Goal: Information Seeking & Learning: Find specific page/section

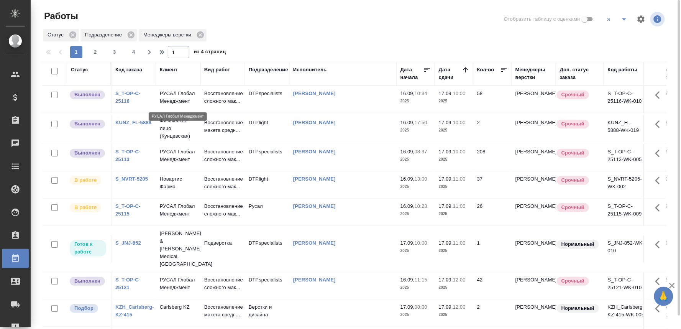
click at [169, 96] on p "РУСАЛ Глобал Менеджмент" at bounding box center [178, 97] width 37 height 15
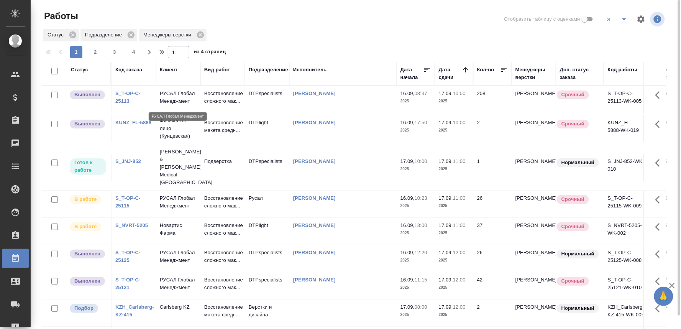
click at [172, 100] on p "РУСАЛ Глобал Менеджмент" at bounding box center [178, 97] width 37 height 15
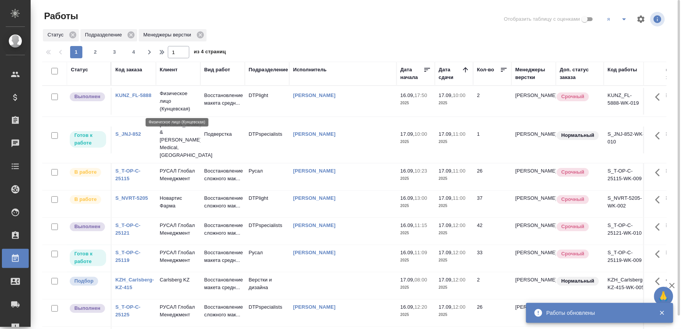
click at [169, 93] on p "Физическое лицо (Кунцевская)" at bounding box center [178, 101] width 37 height 23
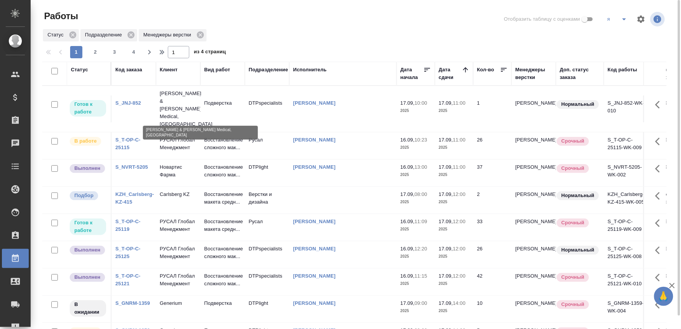
click at [171, 100] on p "[PERSON_NAME] & [PERSON_NAME] Medical, [GEOGRAPHIC_DATA]" at bounding box center [178, 109] width 37 height 38
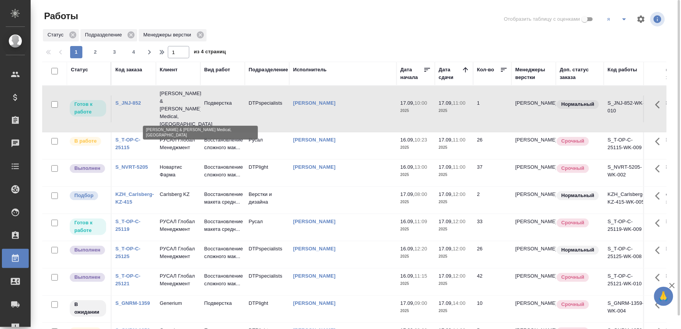
click at [171, 100] on p "[PERSON_NAME] & [PERSON_NAME] Medical, [GEOGRAPHIC_DATA]" at bounding box center [178, 109] width 37 height 38
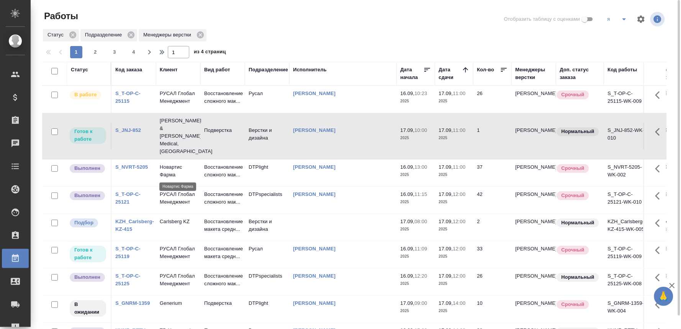
click at [167, 164] on p "Новартис Фарма" at bounding box center [178, 170] width 37 height 15
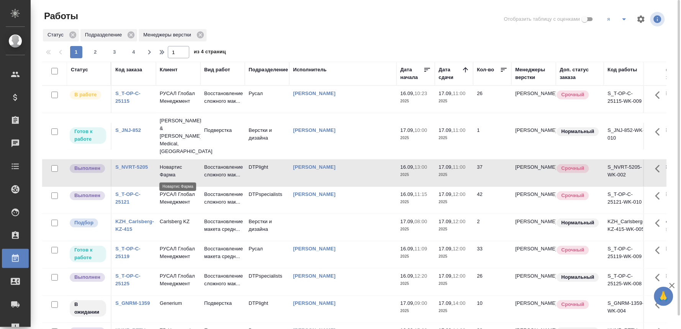
click at [167, 164] on p "Новартис Фарма" at bounding box center [178, 170] width 37 height 15
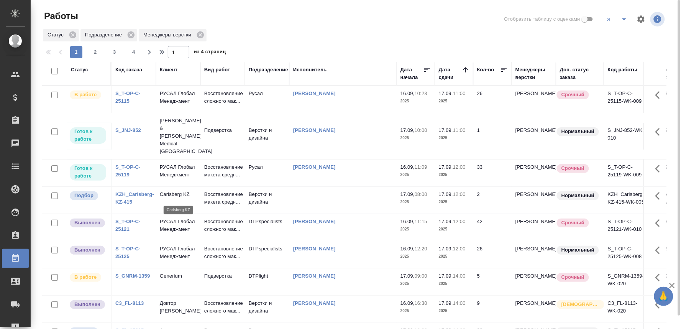
click at [165, 197] on p "Carlsberg KZ" at bounding box center [178, 194] width 37 height 8
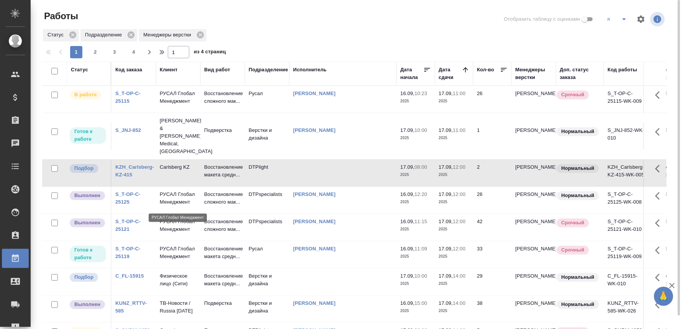
click at [169, 204] on p "РУСАЛ Глобал Менеджмент" at bounding box center [178, 197] width 37 height 15
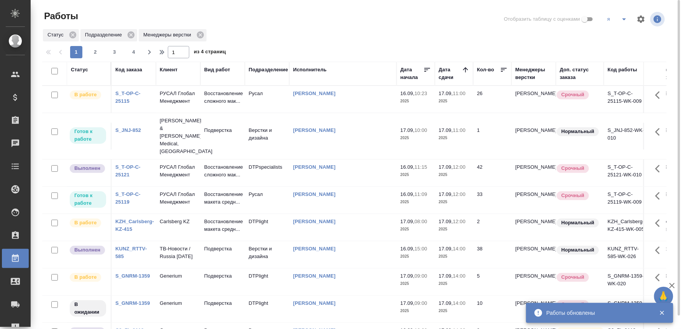
click at [168, 172] on p "РУСАЛ Глобал Менеджмент" at bounding box center [178, 170] width 37 height 15
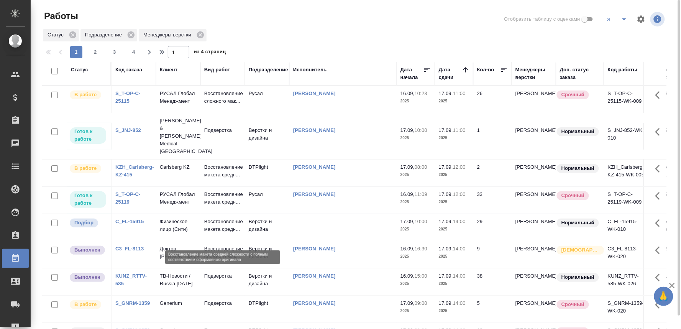
scroll to position [43, 0]
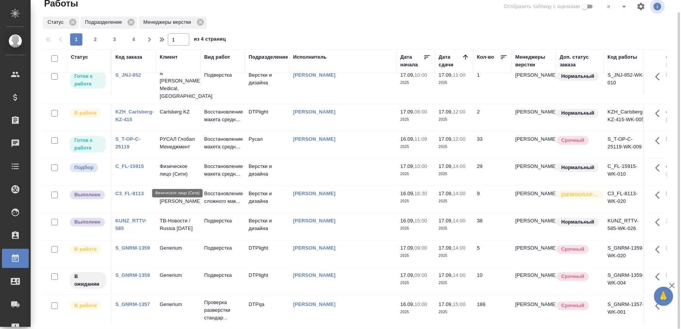
click at [181, 174] on p "Физическое лицо (Сити)" at bounding box center [178, 169] width 37 height 15
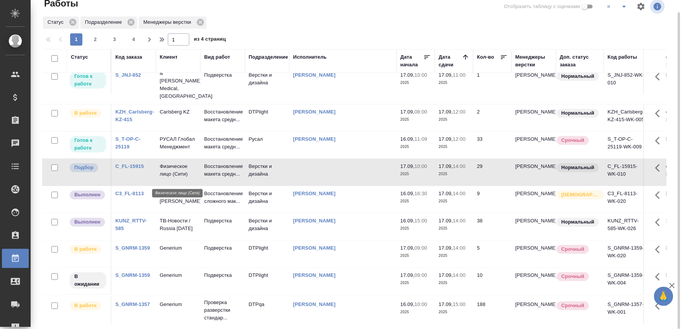
click at [181, 174] on p "Физическое лицо (Сити)" at bounding box center [178, 169] width 37 height 15
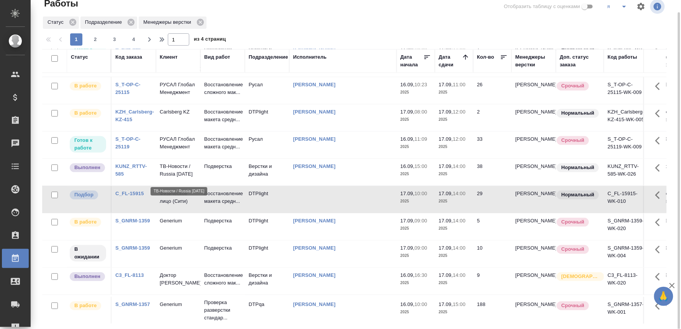
click at [169, 172] on p "ТВ-Новости / Russia [DATE]" at bounding box center [178, 169] width 37 height 15
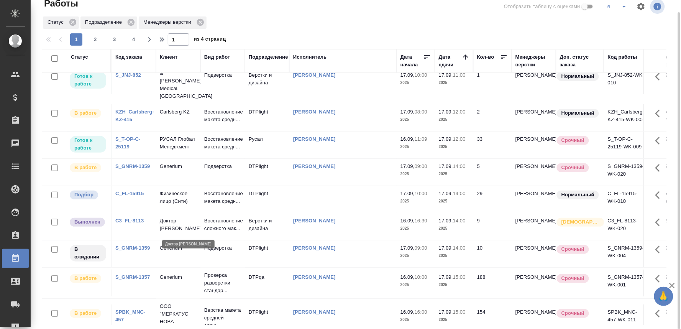
click at [180, 232] on p "Доктор [PERSON_NAME]" at bounding box center [178, 224] width 37 height 15
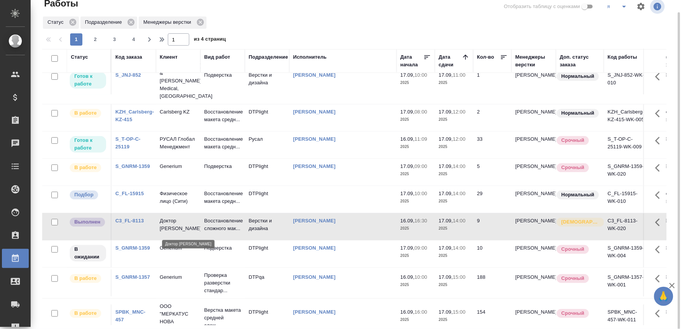
click at [180, 232] on p "Доктор [PERSON_NAME]" at bounding box center [178, 224] width 37 height 15
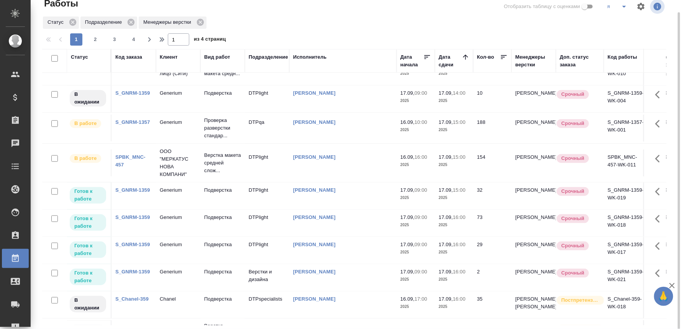
scroll to position [213, 0]
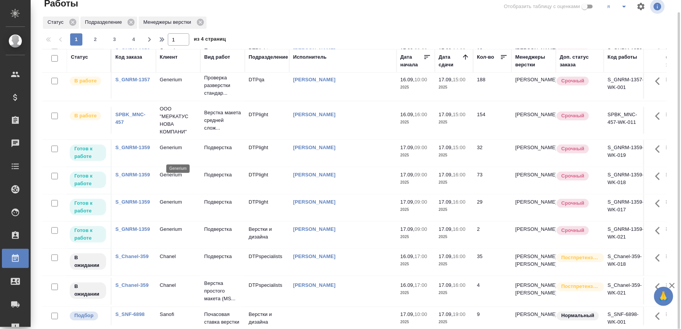
click at [180, 151] on p "Generium" at bounding box center [178, 148] width 37 height 8
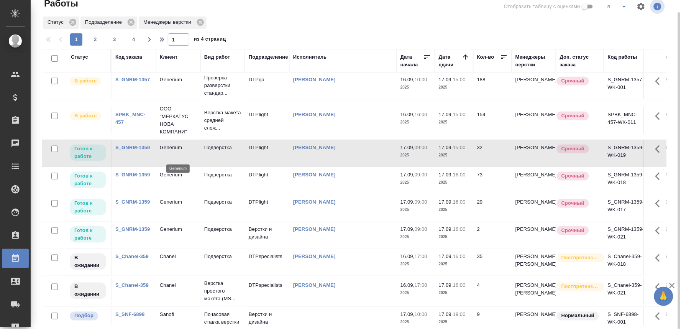
click at [180, 151] on p "Generium" at bounding box center [178, 148] width 37 height 8
click at [179, 179] on p "Generium" at bounding box center [178, 175] width 37 height 8
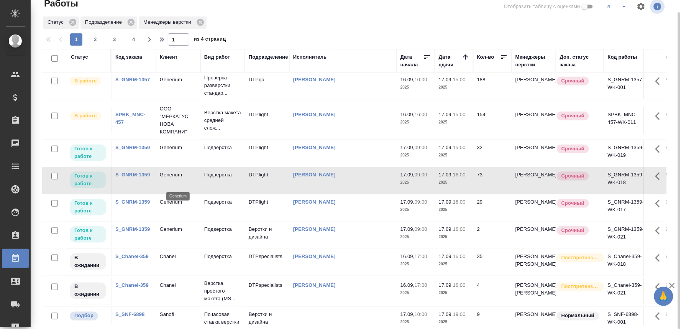
click at [179, 179] on p "Generium" at bounding box center [178, 175] width 37 height 8
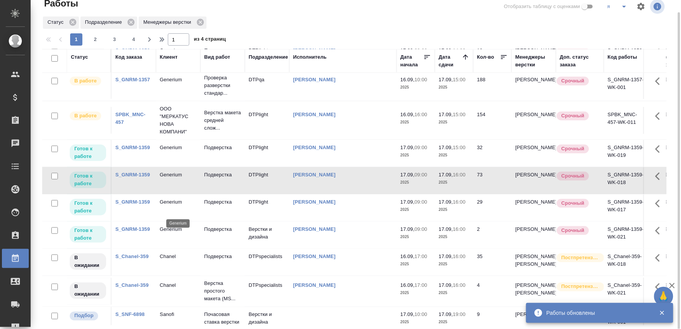
click at [173, 206] on p "Generium" at bounding box center [178, 202] width 37 height 8
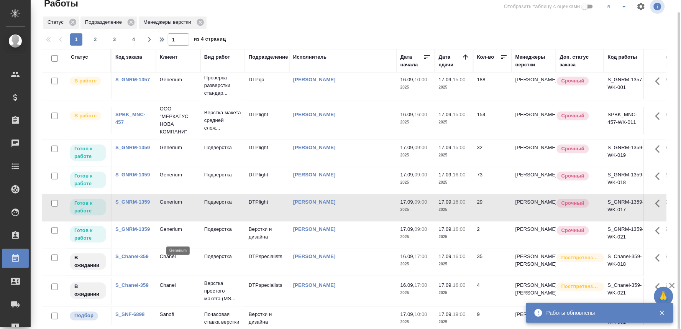
click at [176, 233] on p "Generium" at bounding box center [178, 229] width 37 height 8
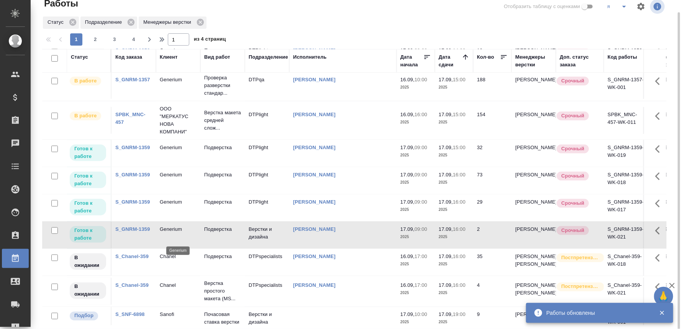
click at [176, 233] on p "Generium" at bounding box center [178, 229] width 37 height 8
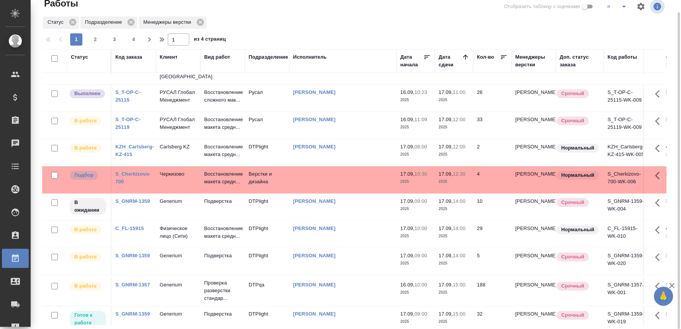
scroll to position [0, 0]
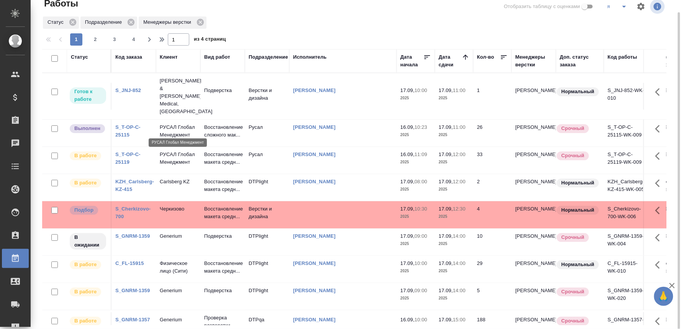
click at [175, 129] on p "РУСАЛ Глобал Менеджмент" at bounding box center [178, 130] width 37 height 15
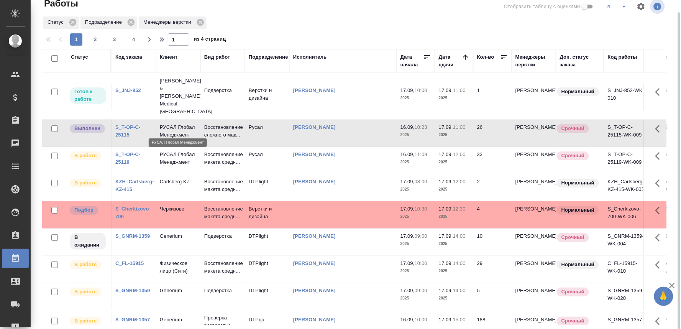
click at [174, 126] on p "РУСАЛ Глобал Менеджмент" at bounding box center [178, 130] width 37 height 15
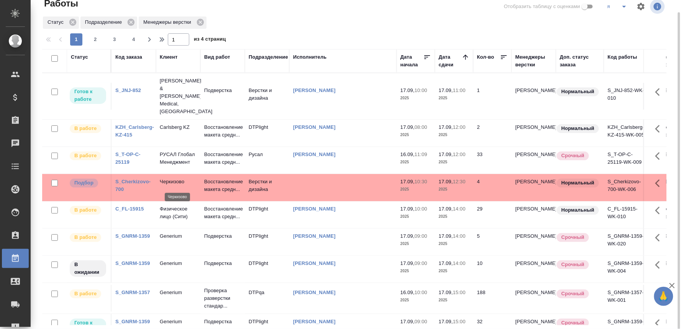
click at [177, 185] on p "Черкизово" at bounding box center [178, 182] width 37 height 8
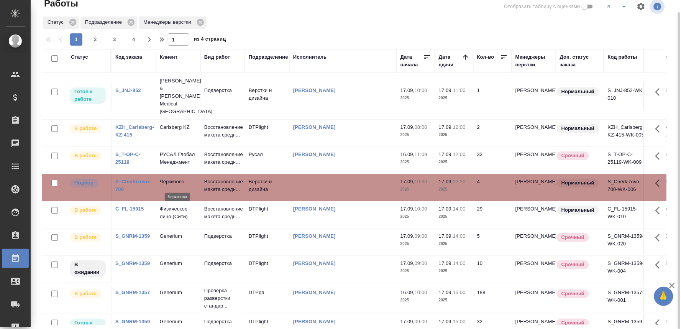
click at [177, 185] on p "Черкизово" at bounding box center [178, 182] width 37 height 8
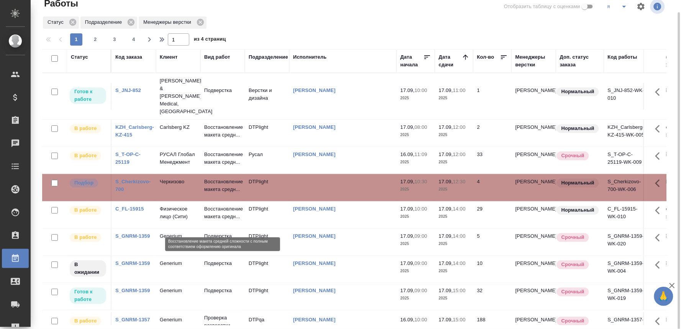
click at [228, 220] on p "Восстановление макета средн..." at bounding box center [222, 212] width 37 height 15
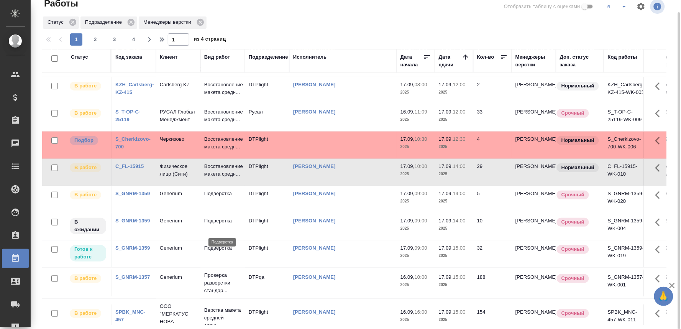
scroll to position [85, 0]
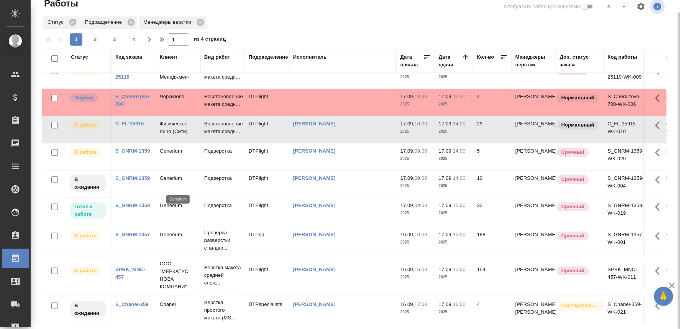
click at [167, 182] on p "Generium" at bounding box center [178, 178] width 37 height 8
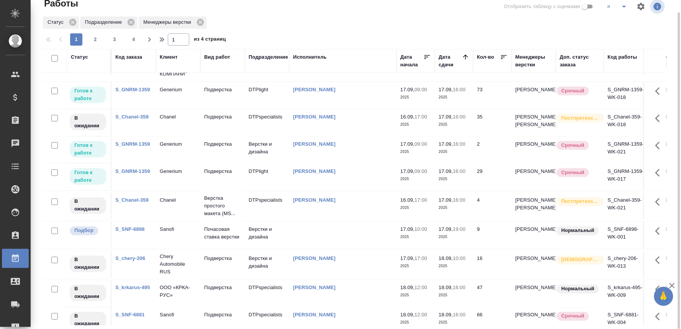
scroll to position [340, 0]
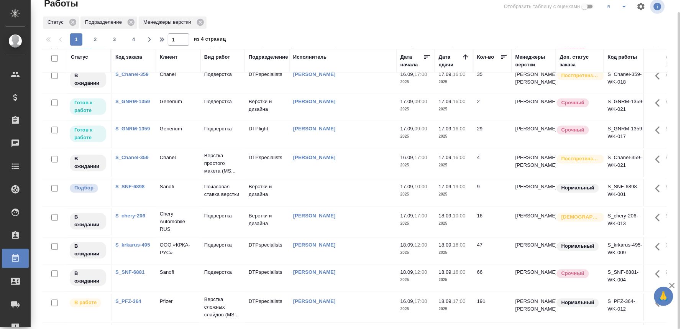
click at [134, 104] on link "S_GNRM-1359" at bounding box center [132, 101] width 34 height 6
click at [169, 191] on p "Sanofi" at bounding box center [178, 187] width 37 height 8
